Goal: Information Seeking & Learning: Check status

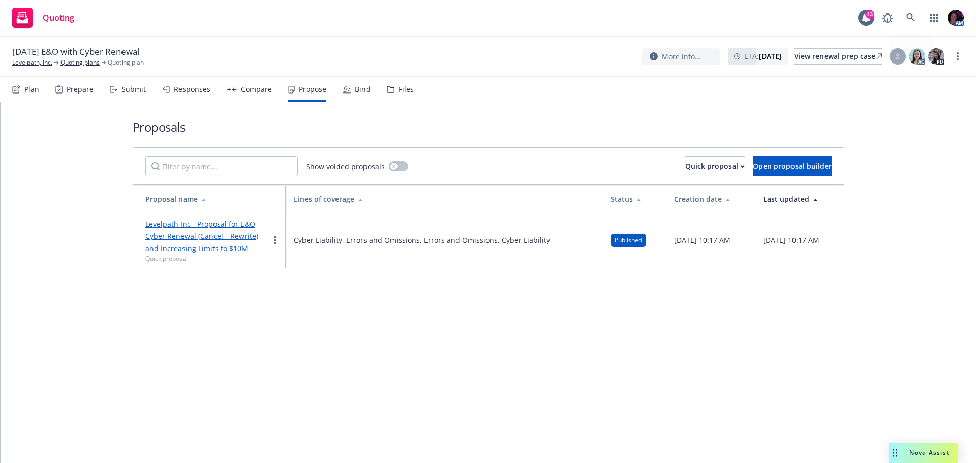
click at [907, 12] on link at bounding box center [910, 18] width 20 height 20
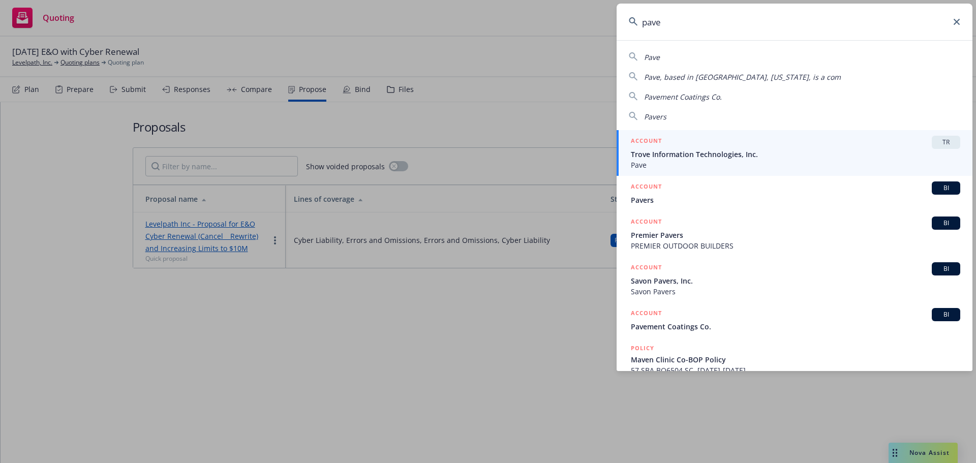
type input "pave"
click at [745, 157] on span "Trove Information Technologies, Inc." at bounding box center [795, 154] width 329 height 11
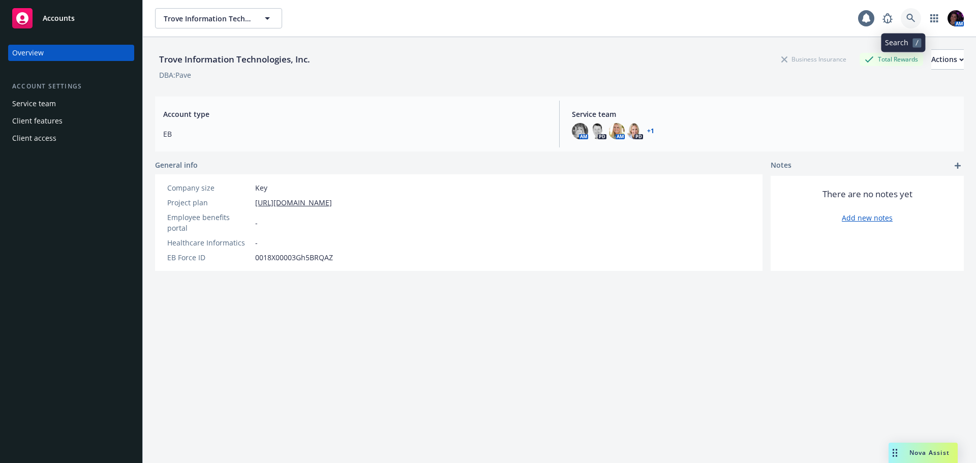
click at [906, 16] on icon at bounding box center [910, 18] width 9 height 9
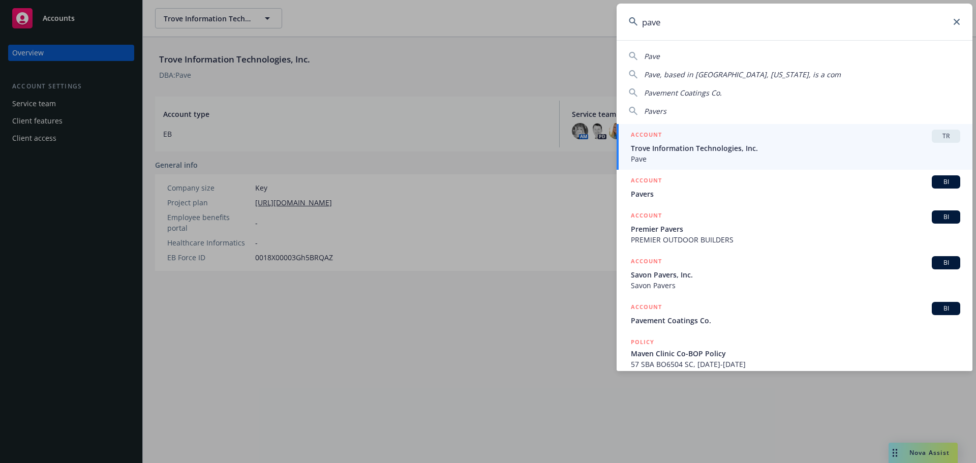
drag, startPoint x: 602, startPoint y: 22, endPoint x: 490, endPoint y: 18, distance: 111.4
click at [491, 18] on div "pave Pave Pave, based in San Francisco, California, is a com Pavement Coatings …" at bounding box center [488, 231] width 976 height 463
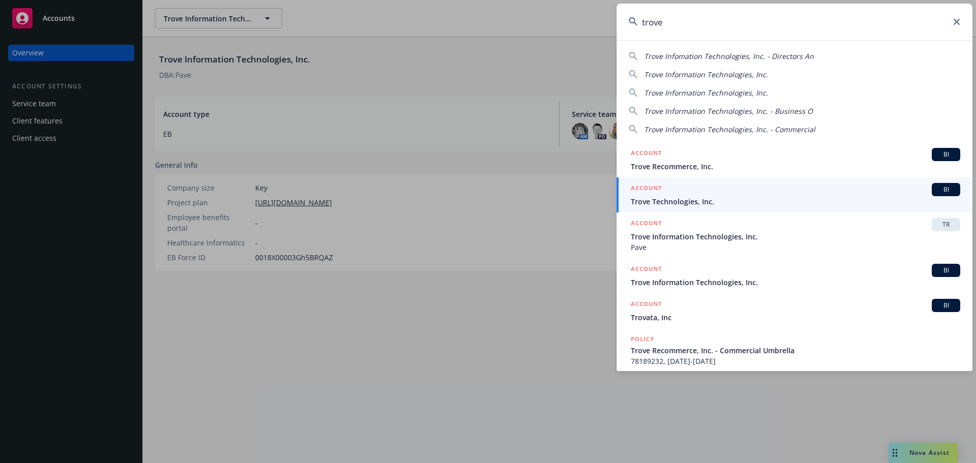
type input "trove"
click at [708, 201] on span "Trove Technologies, Inc." at bounding box center [795, 201] width 329 height 11
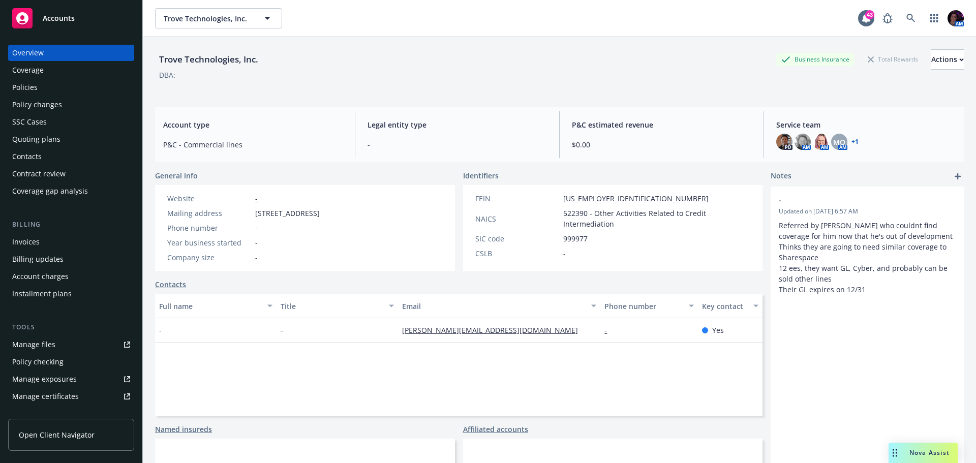
click at [66, 88] on div "Policies" at bounding box center [71, 87] width 118 height 16
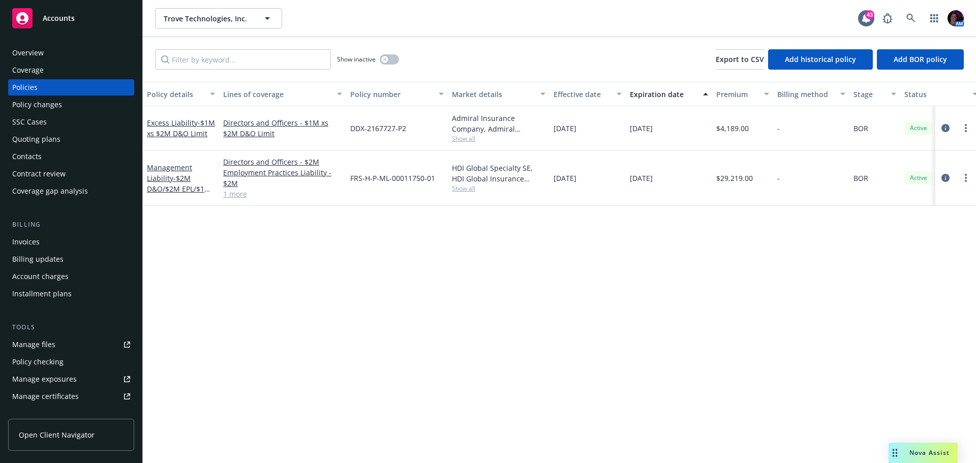
scroll to position [0, 148]
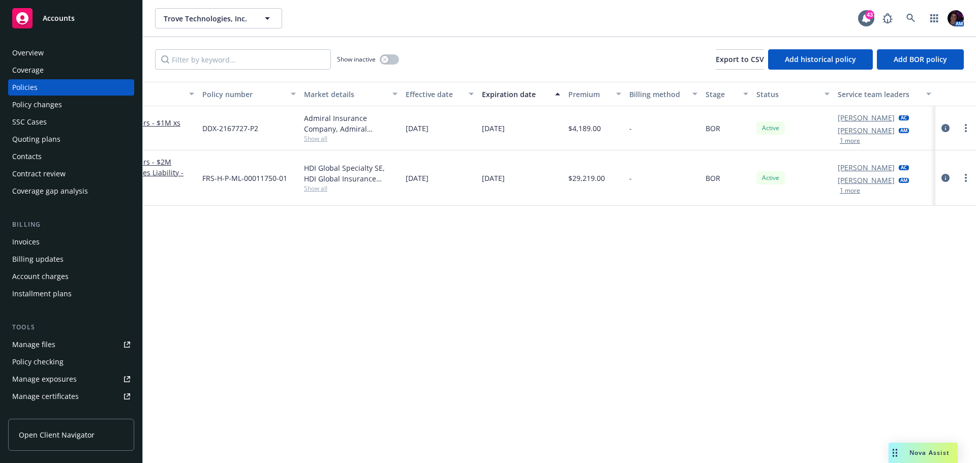
click at [854, 188] on button "1 more" at bounding box center [849, 191] width 20 height 6
click at [857, 176] on link "Melissa Walker" at bounding box center [865, 174] width 57 height 11
click at [621, 348] on div "Policy details Lines of coverage Policy number Market details Effective date Ex…" at bounding box center [559, 272] width 833 height 381
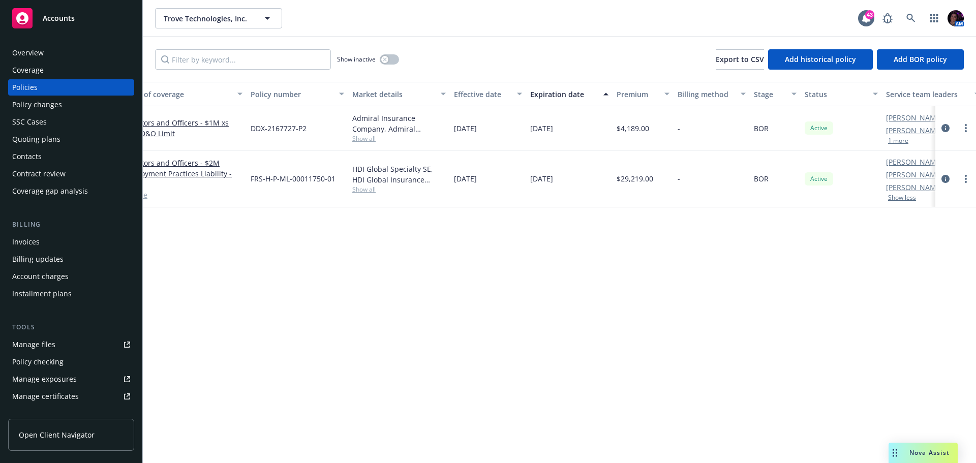
scroll to position [0, 0]
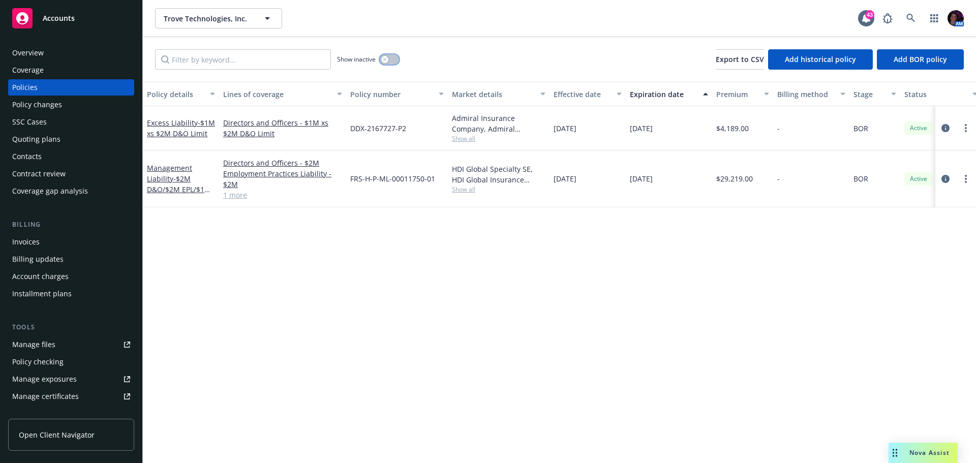
click at [388, 60] on button "button" at bounding box center [389, 59] width 19 height 10
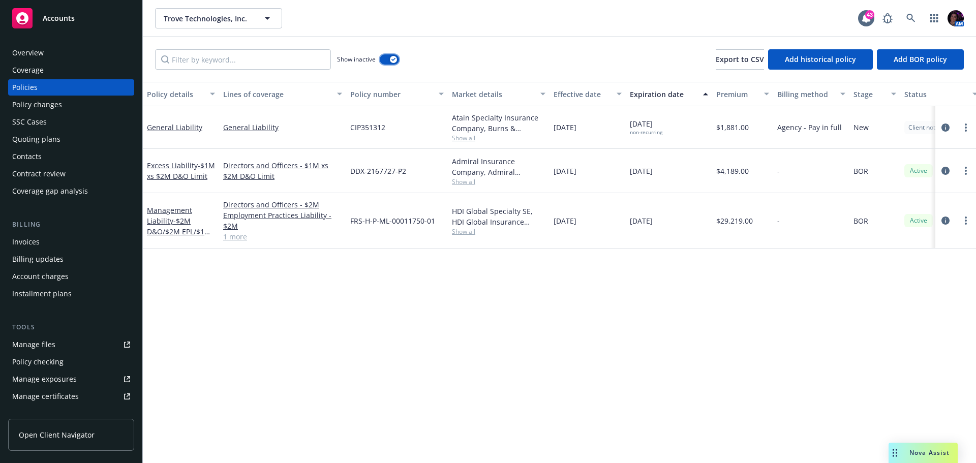
click at [388, 60] on button "button" at bounding box center [389, 59] width 19 height 10
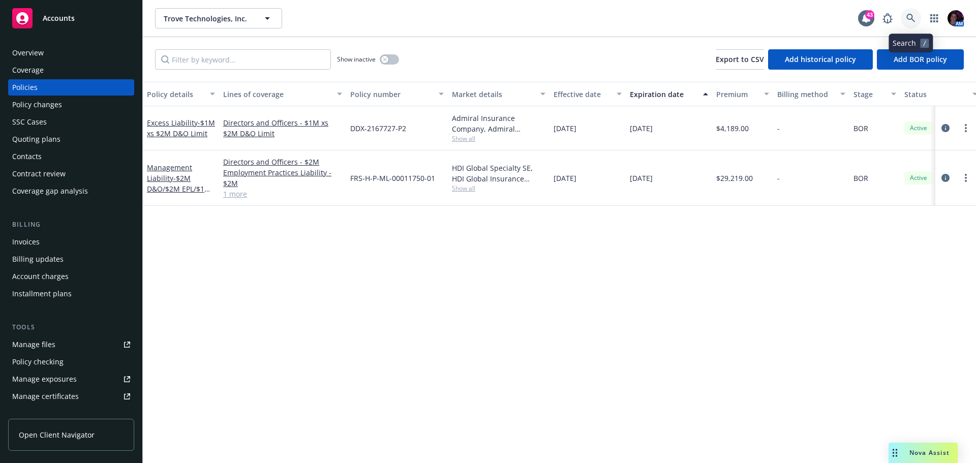
click at [912, 18] on icon at bounding box center [910, 18] width 9 height 9
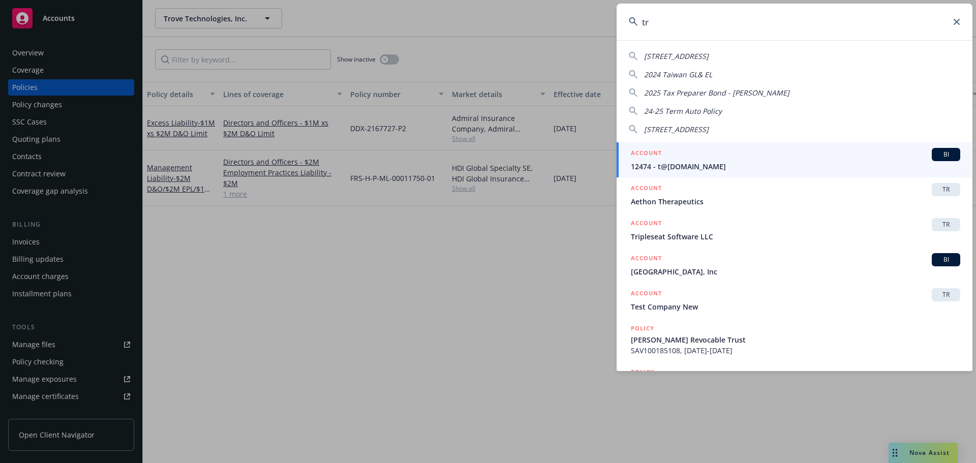
type input "t"
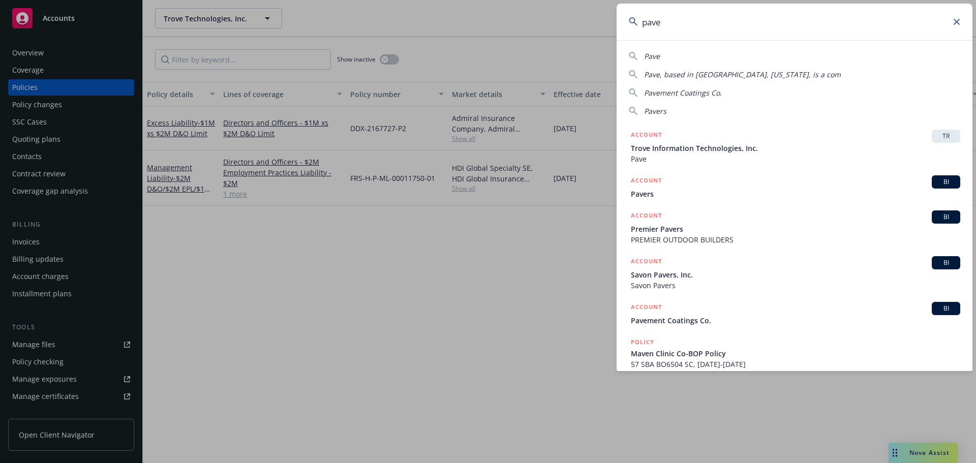
click at [886, 23] on input "pave" at bounding box center [794, 22] width 356 height 37
paste input "Trove Information Technologies"
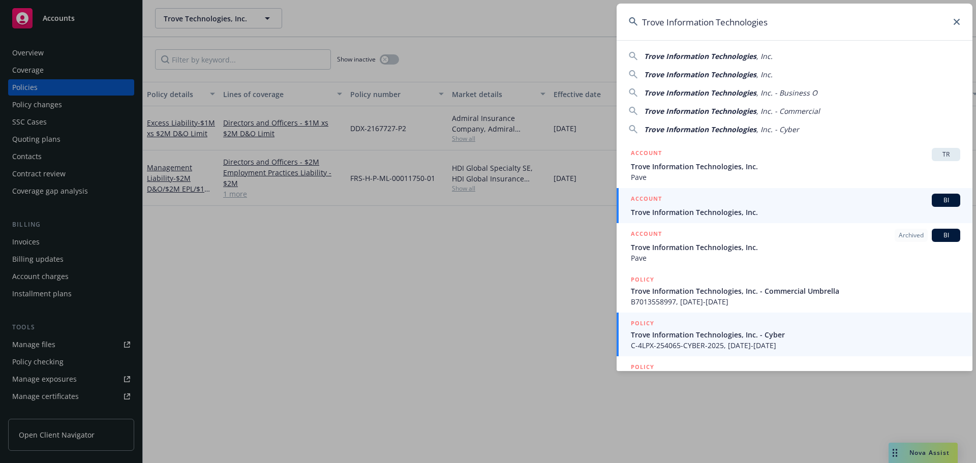
type input "Trove Information Technologies"
click at [771, 208] on span "Trove Information Technologies, Inc." at bounding box center [795, 212] width 329 height 11
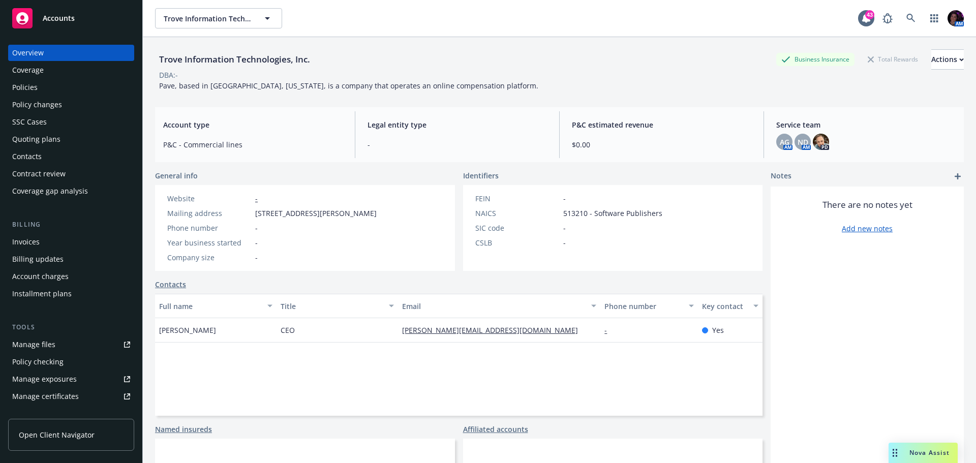
click at [49, 91] on div "Policies" at bounding box center [71, 87] width 118 height 16
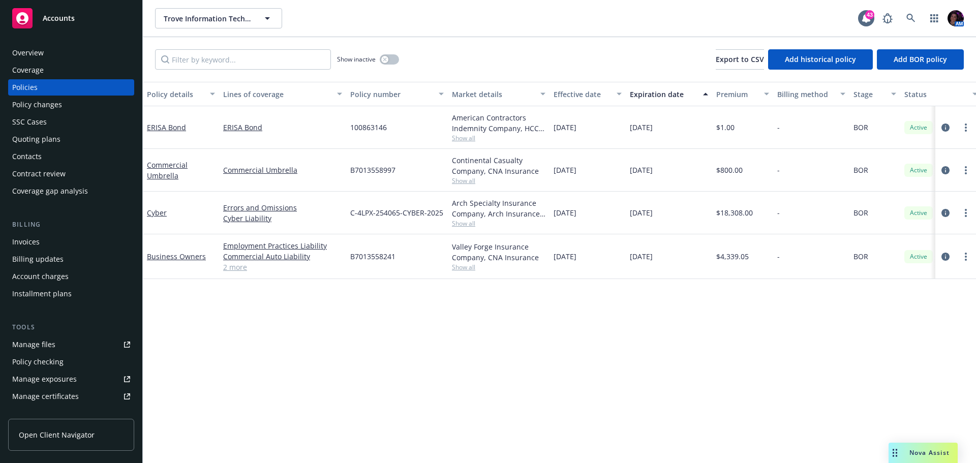
click at [466, 226] on span "Show all" at bounding box center [498, 223] width 93 height 9
click at [716, 370] on div "Policy details Lines of coverage Policy number Market details Effective date Ex…" at bounding box center [559, 272] width 833 height 381
click at [393, 56] on button "button" at bounding box center [389, 59] width 19 height 10
click at [153, 211] on link "Cyber" at bounding box center [157, 213] width 20 height 10
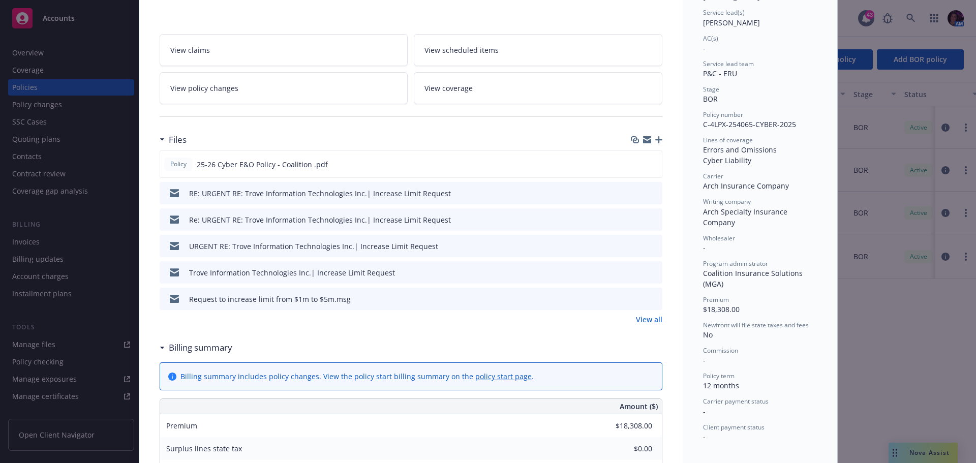
scroll to position [203, 0]
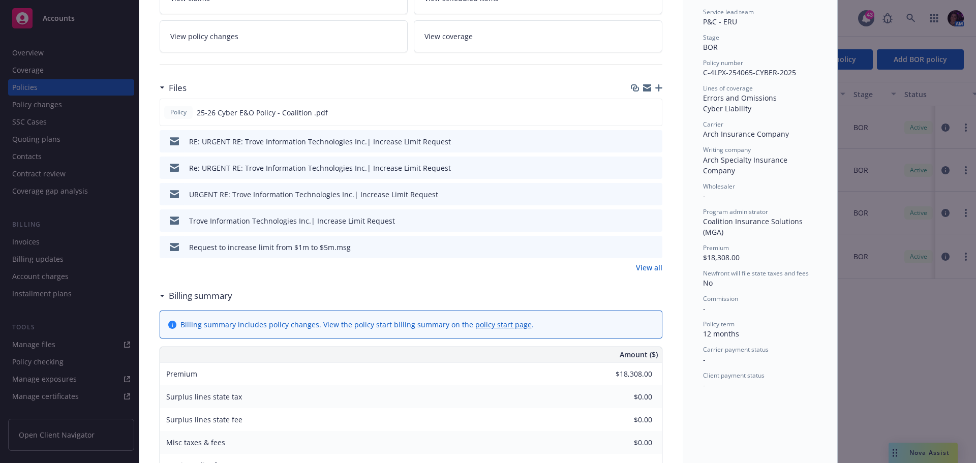
click at [645, 267] on link "View all" at bounding box center [649, 267] width 26 height 11
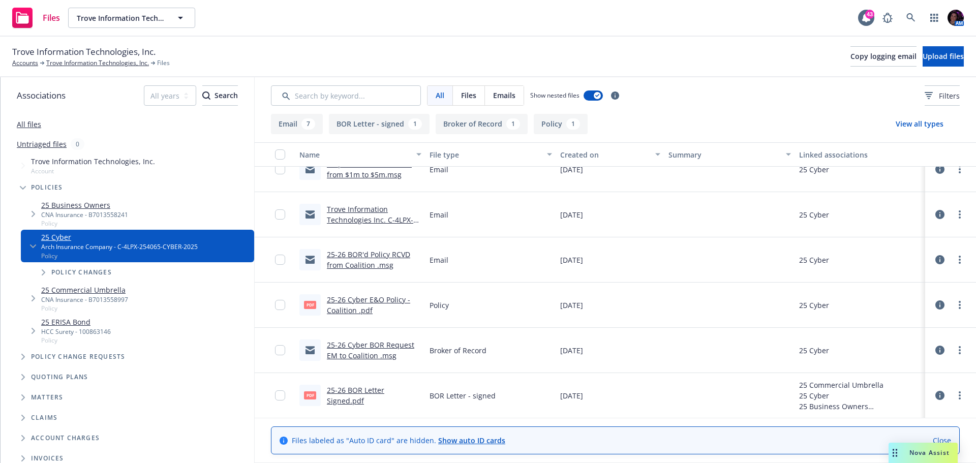
scroll to position [200, 0]
click at [73, 59] on link "Trove Information Technologies, Inc." at bounding box center [97, 62] width 103 height 9
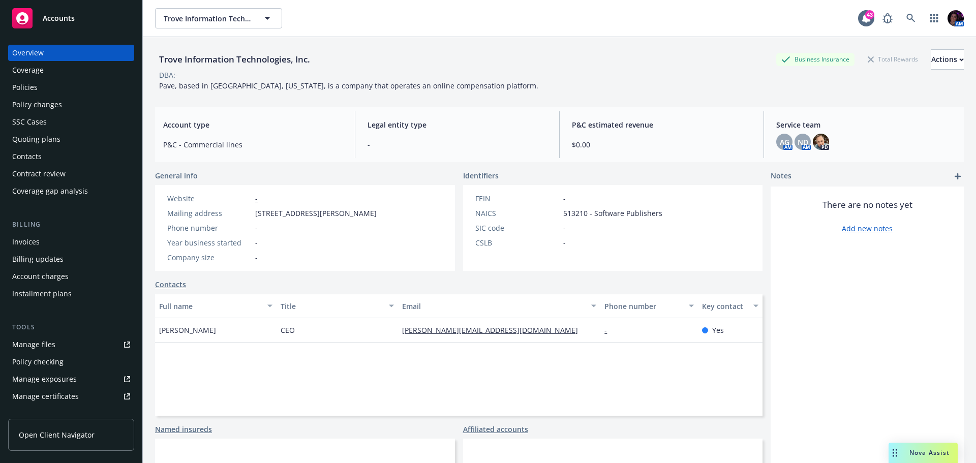
drag, startPoint x: 42, startPoint y: 82, endPoint x: 252, endPoint y: 107, distance: 211.8
click at [42, 82] on div "Policies" at bounding box center [71, 87] width 118 height 16
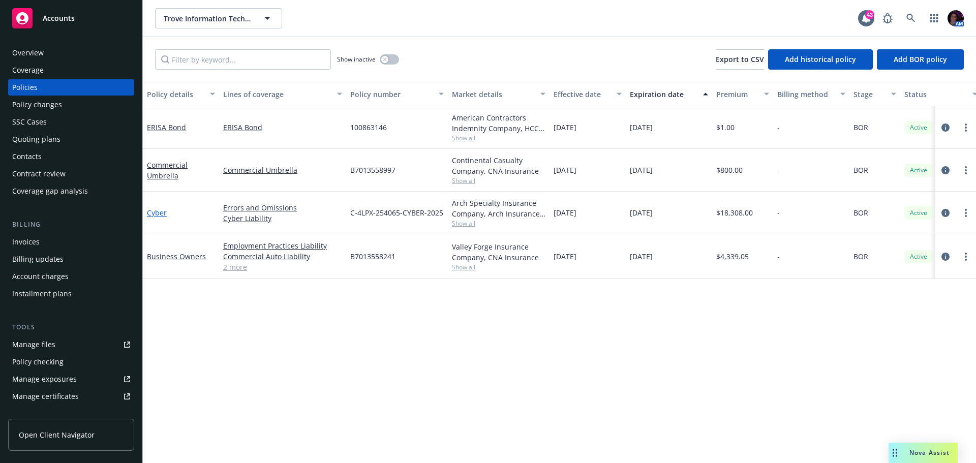
click at [158, 211] on link "Cyber" at bounding box center [157, 213] width 20 height 10
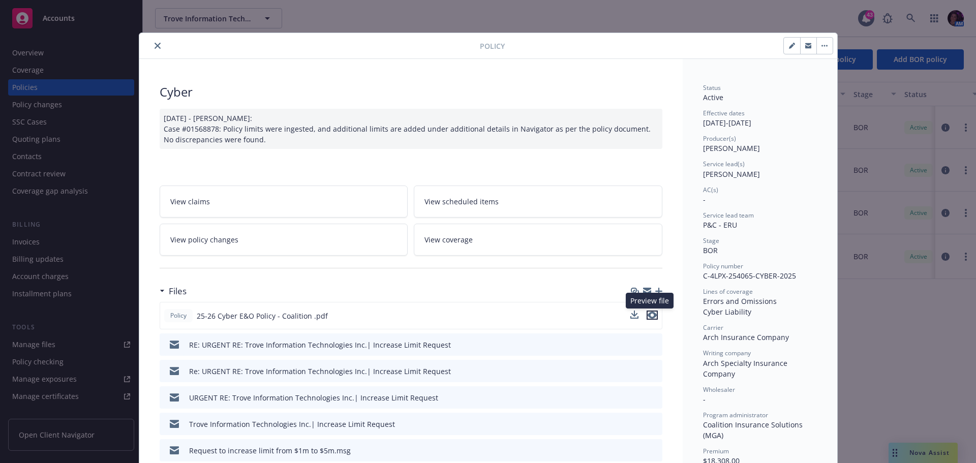
click at [648, 315] on icon "preview file" at bounding box center [651, 314] width 9 height 7
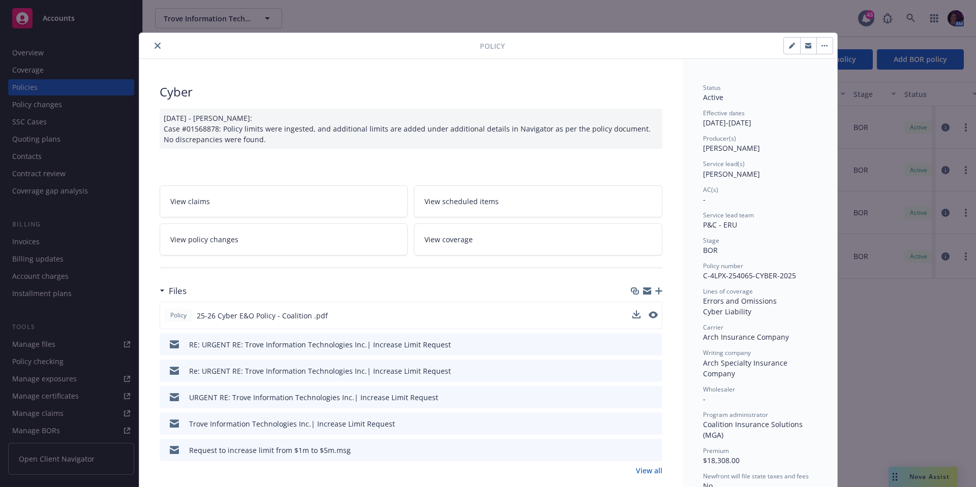
click at [154, 44] on icon "close" at bounding box center [157, 46] width 6 height 6
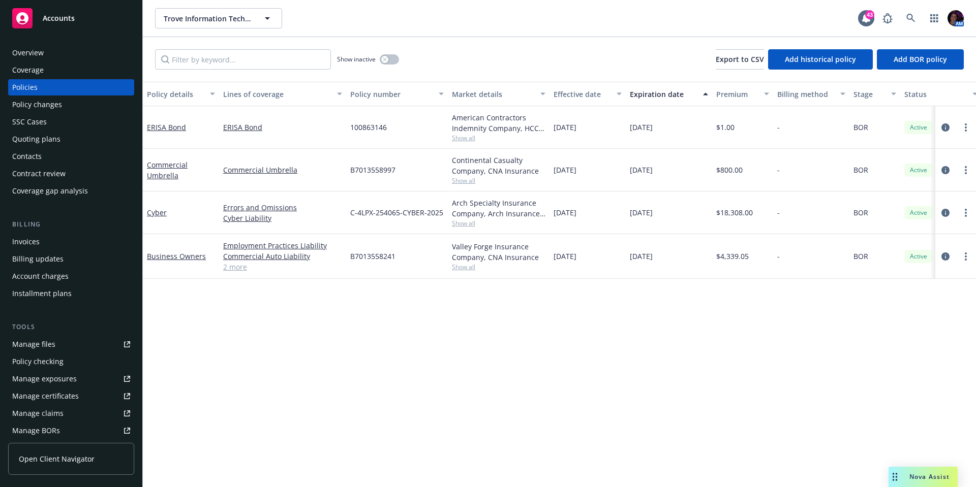
click at [421, 385] on div "Policy details Lines of coverage Policy number Market details Effective date Ex…" at bounding box center [559, 284] width 833 height 405
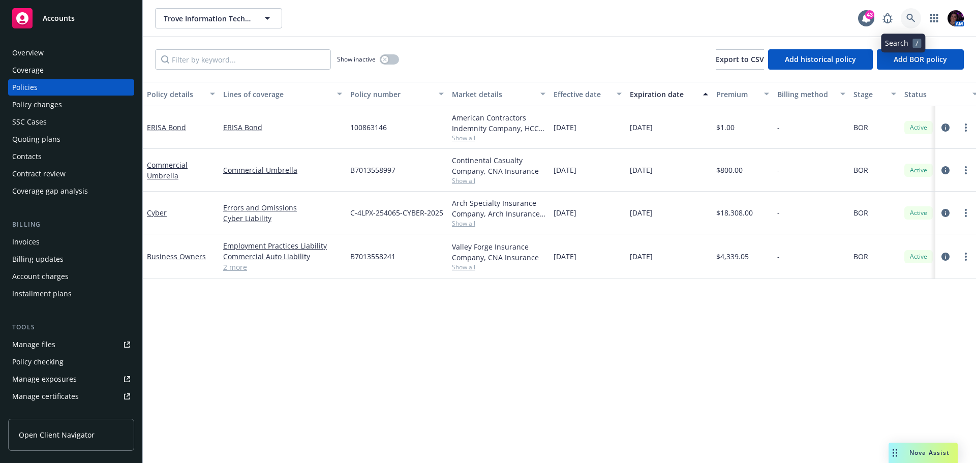
click at [906, 19] on icon at bounding box center [910, 18] width 9 height 9
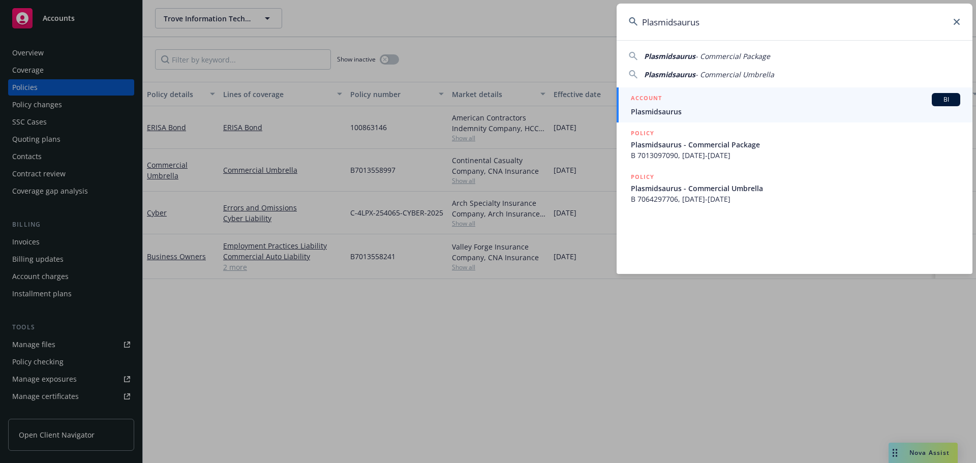
type input "Plasmidsaurus"
click at [716, 110] on span "Plasmidsaurus" at bounding box center [795, 111] width 329 height 11
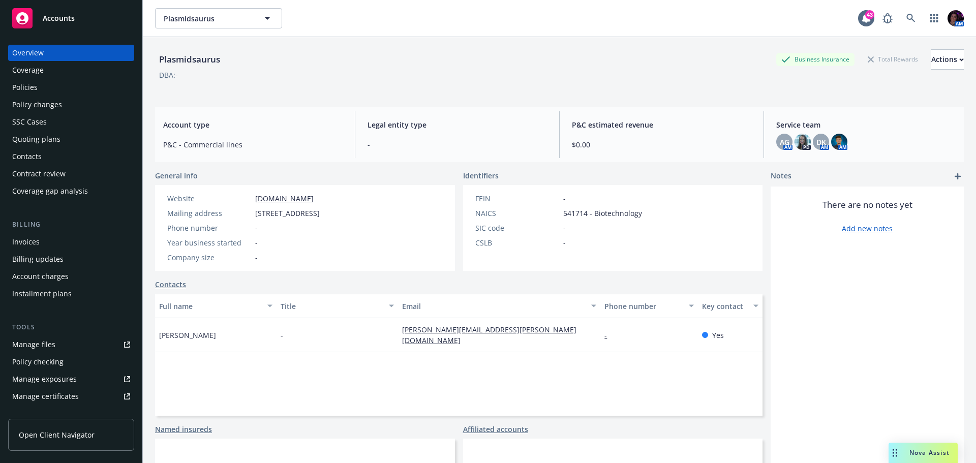
click at [45, 139] on div "Quoting plans" at bounding box center [36, 139] width 48 height 16
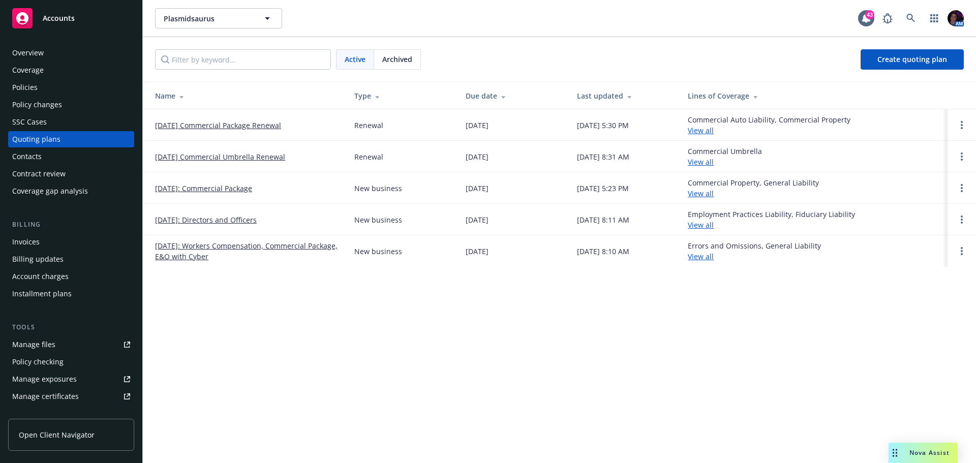
click at [54, 90] on div "Policies" at bounding box center [71, 87] width 118 height 16
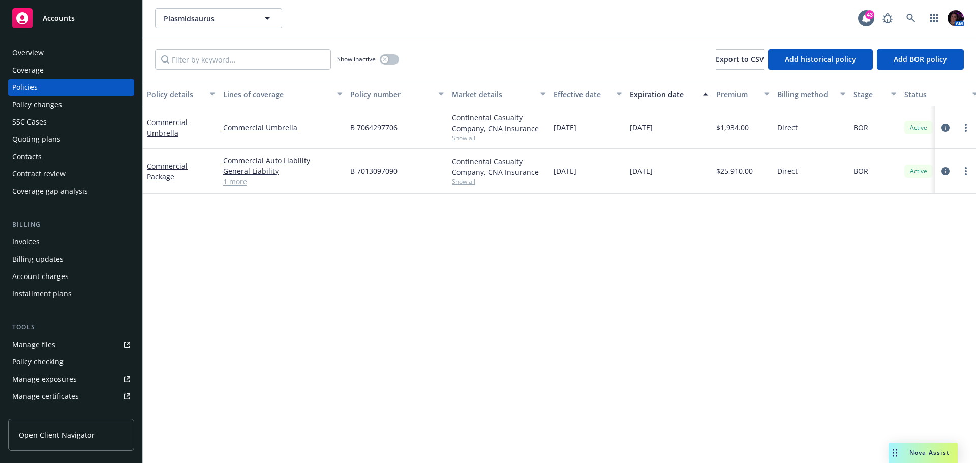
click at [50, 142] on div "Quoting plans" at bounding box center [36, 139] width 48 height 16
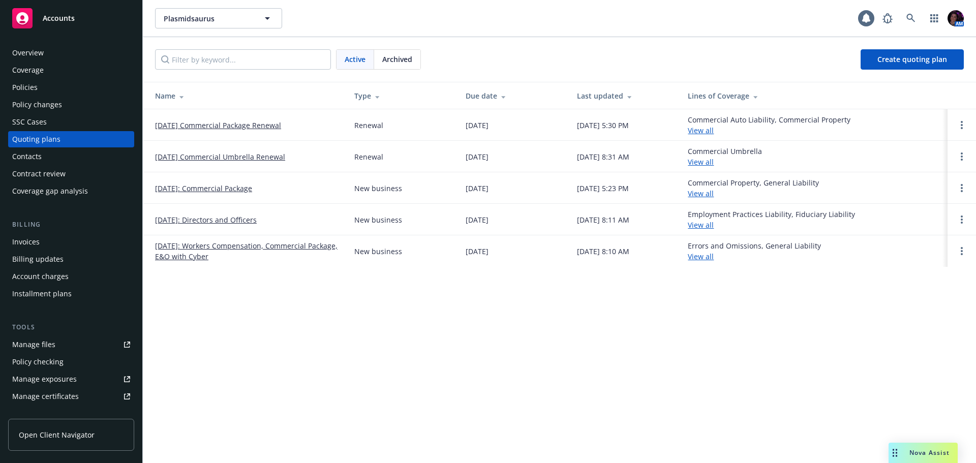
click at [270, 247] on link "09/12/2025: Workers Compensation, Commercial Package, E&O with Cyber" at bounding box center [246, 250] width 183 height 21
